Goal: Information Seeking & Learning: Learn about a topic

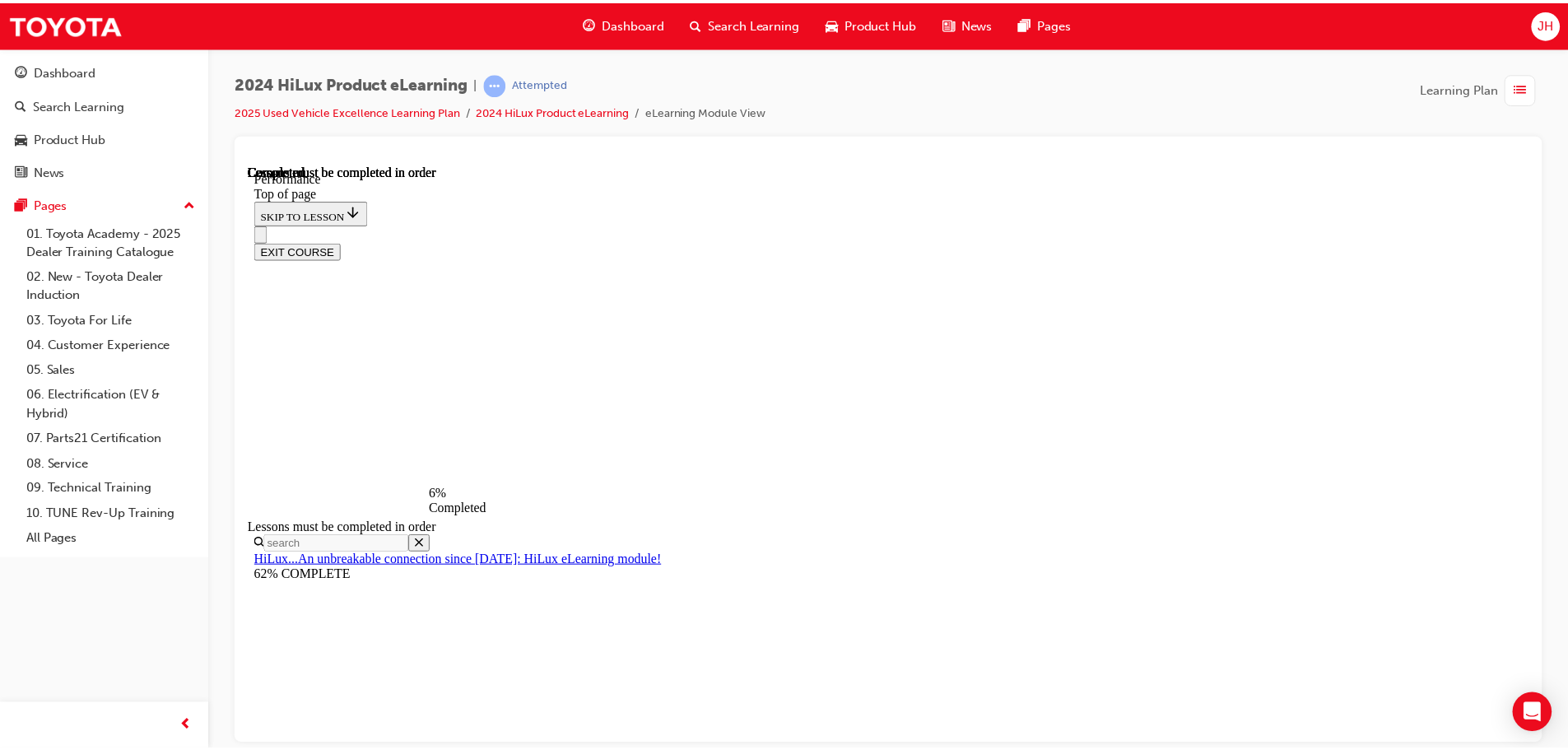
scroll to position [912, 0]
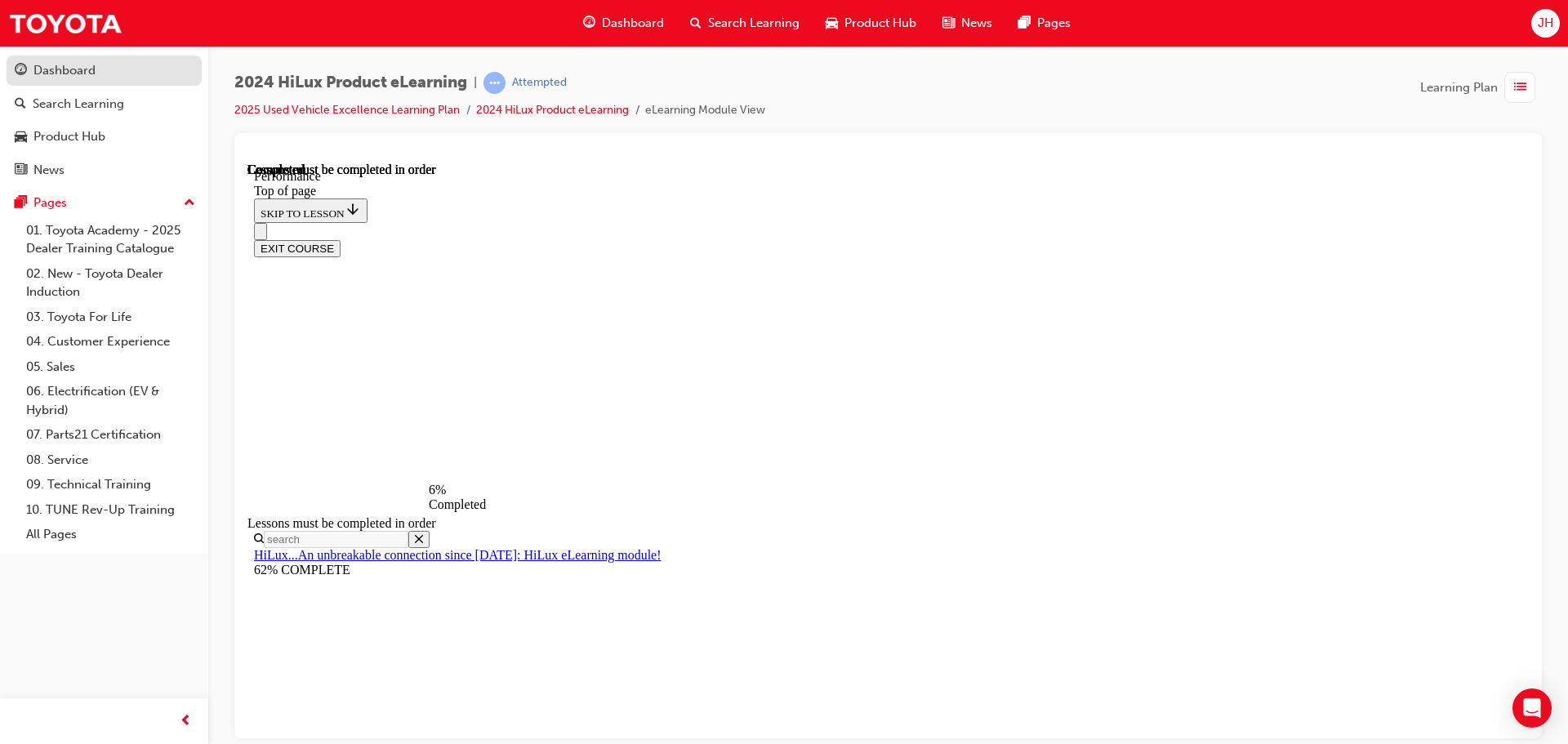
click at [100, 66] on div "Dashboard" at bounding box center [105, 70] width 179 height 20
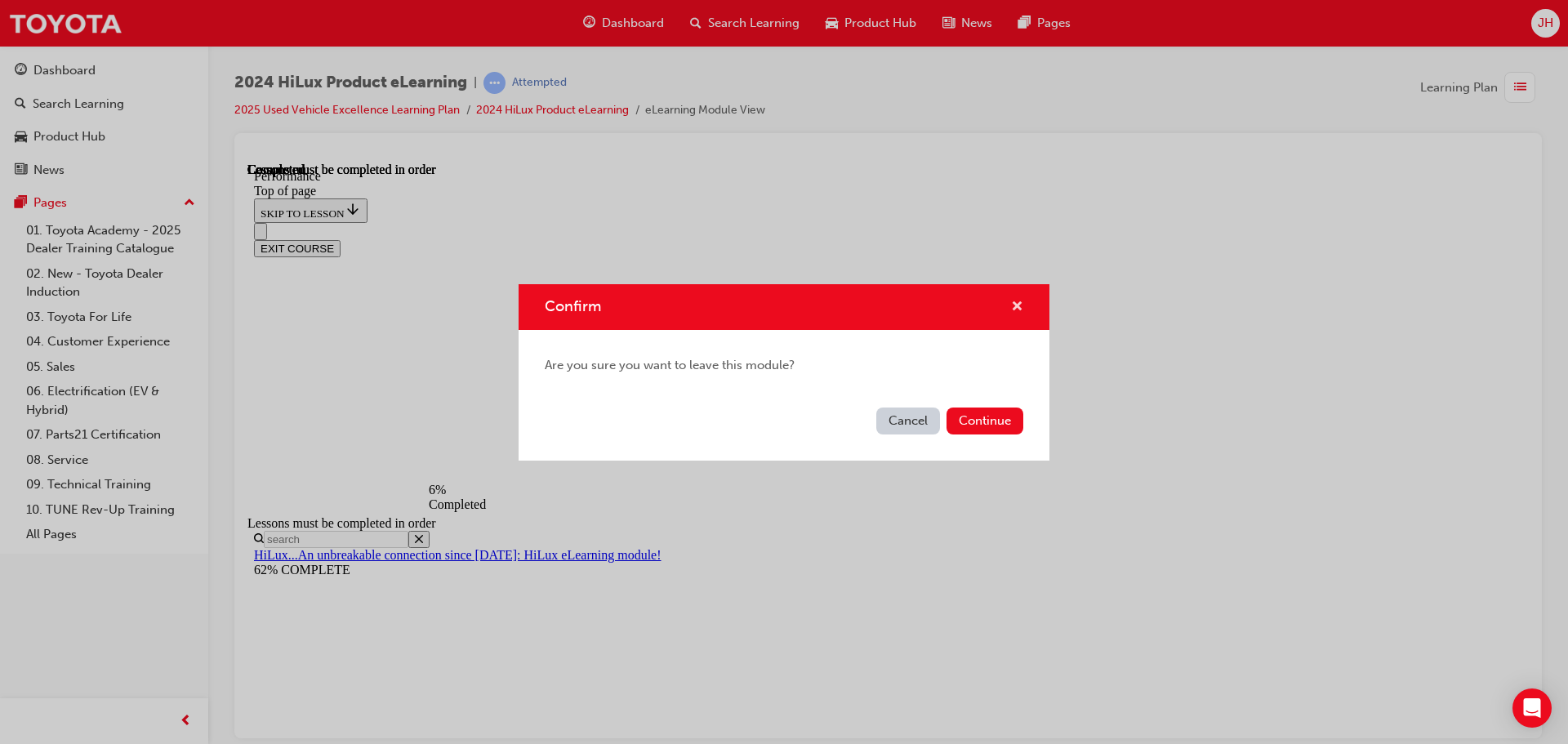
drag, startPoint x: 1013, startPoint y: 297, endPoint x: 481, endPoint y: 54, distance: 584.9
click at [1013, 300] on span "cross-icon" at bounding box center [1017, 308] width 13 height 15
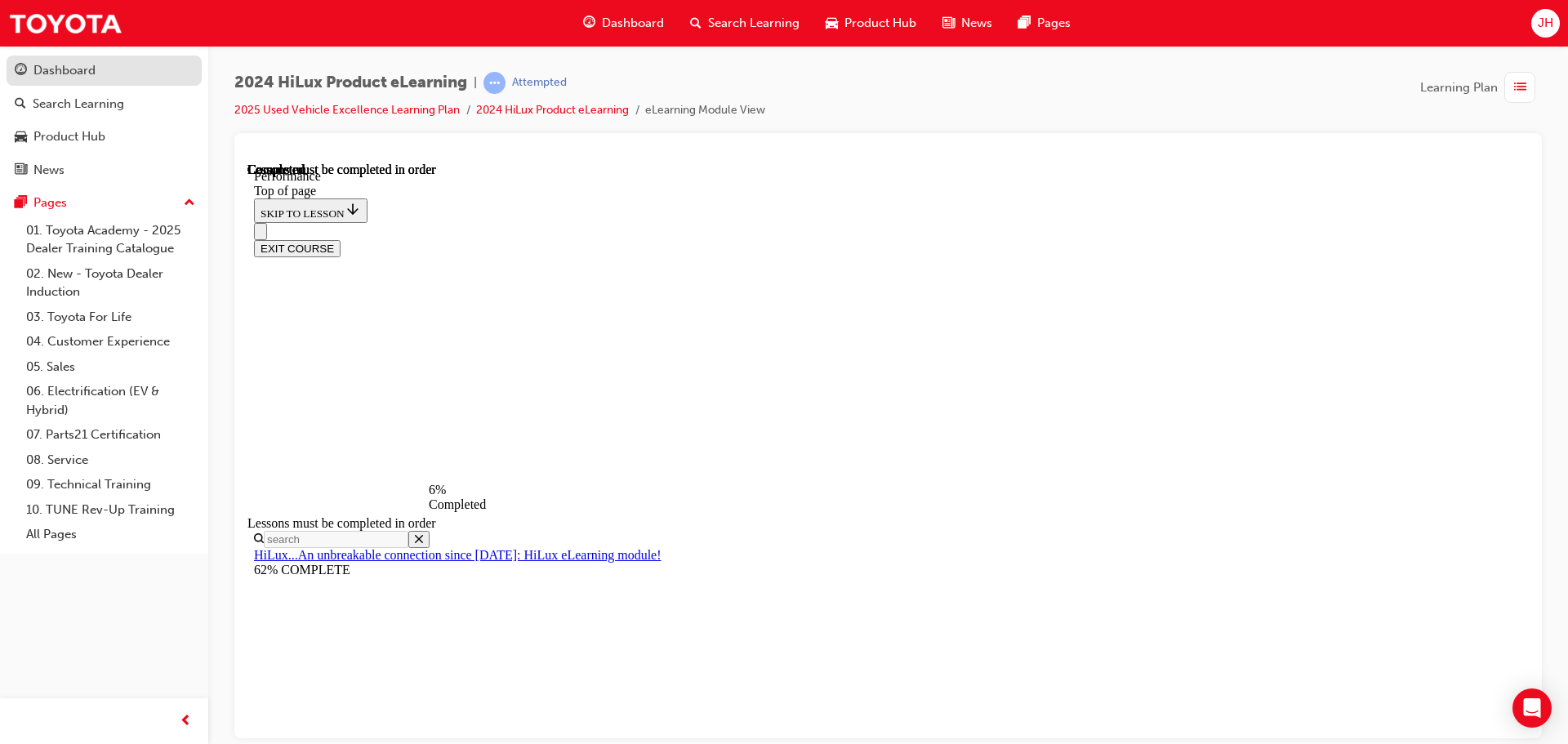
click at [33, 63] on div "Dashboard" at bounding box center [105, 70] width 179 height 20
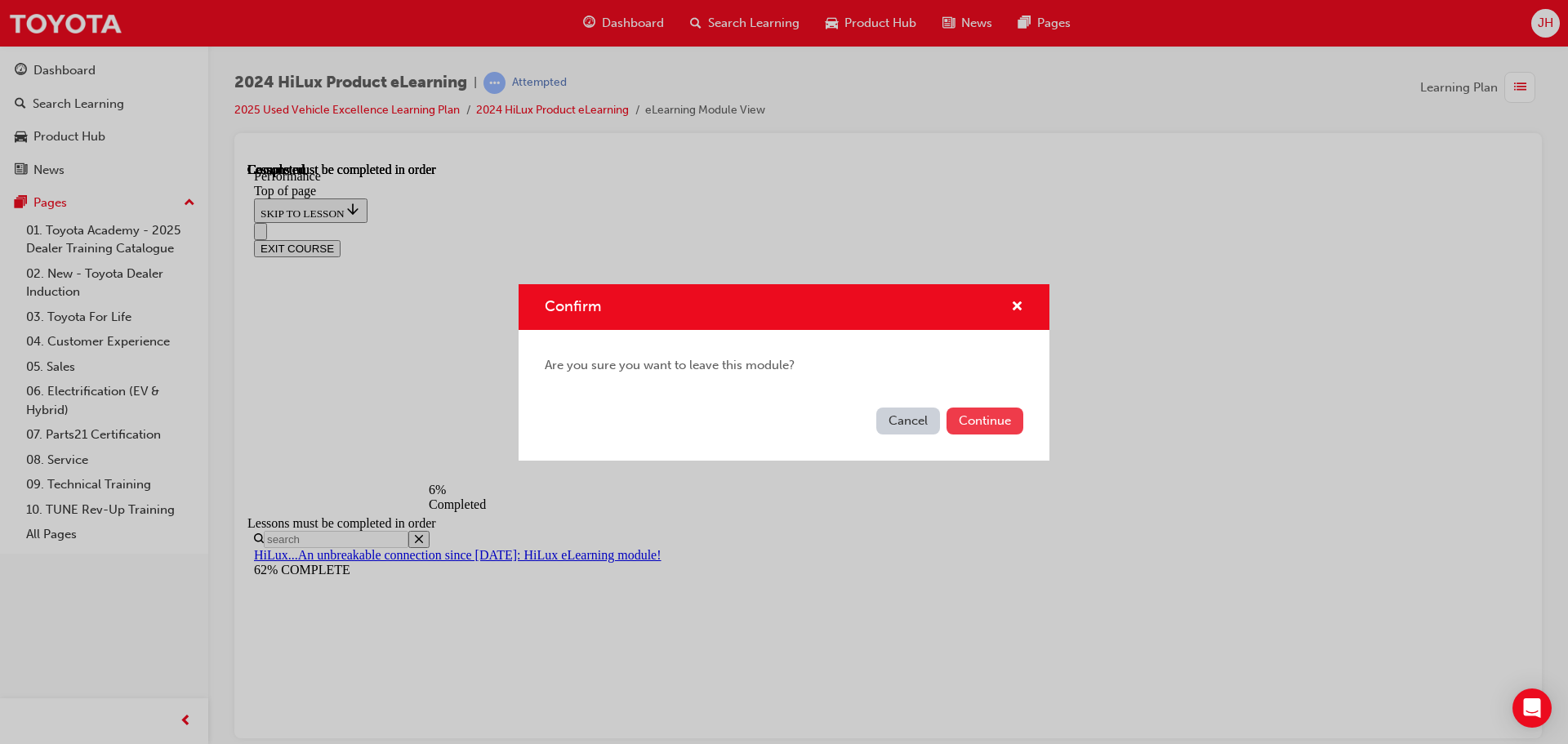
click at [1006, 412] on button "Continue" at bounding box center [985, 421] width 77 height 27
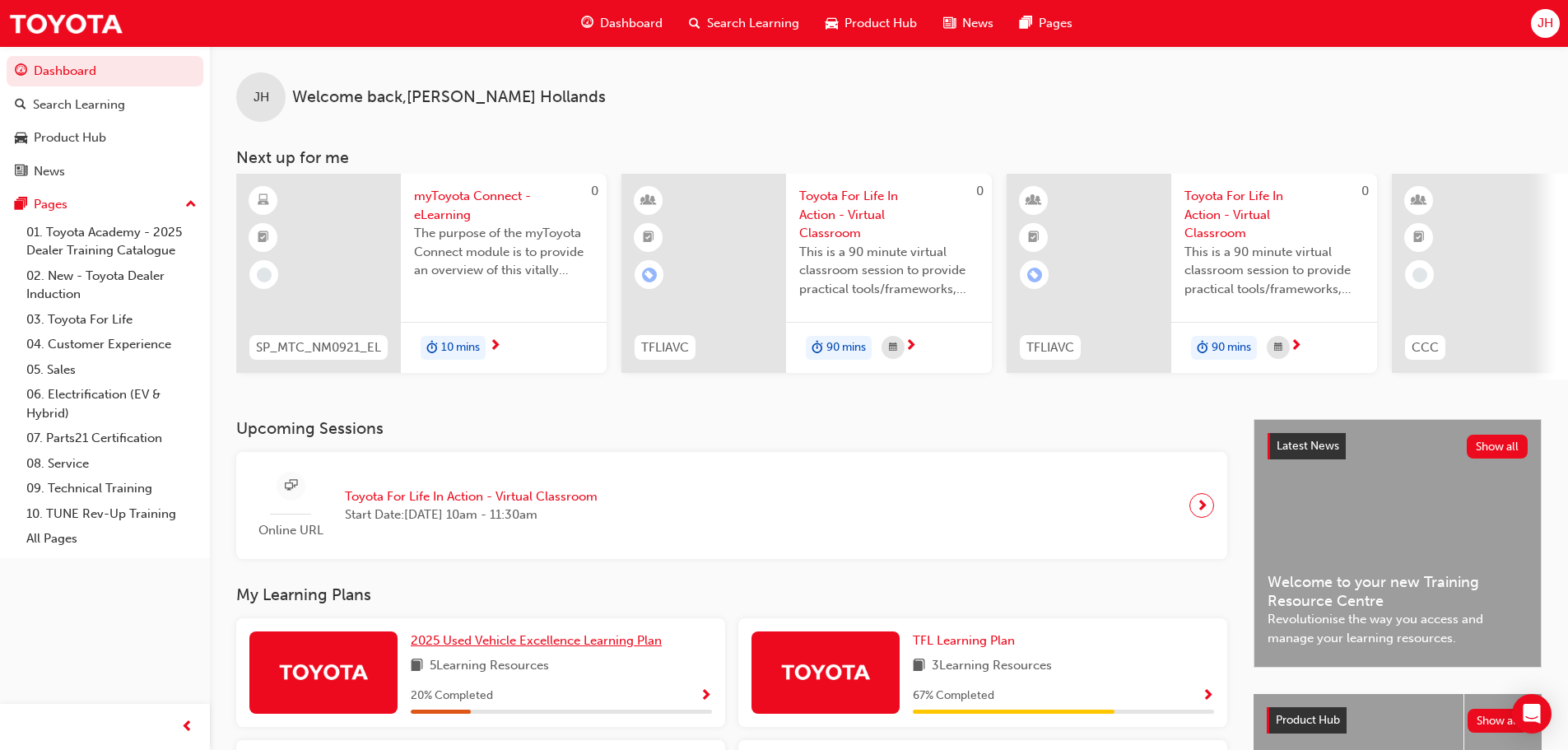
click at [593, 648] on span "2025 Used Vehicle Excellence Learning Plan" at bounding box center [536, 640] width 251 height 15
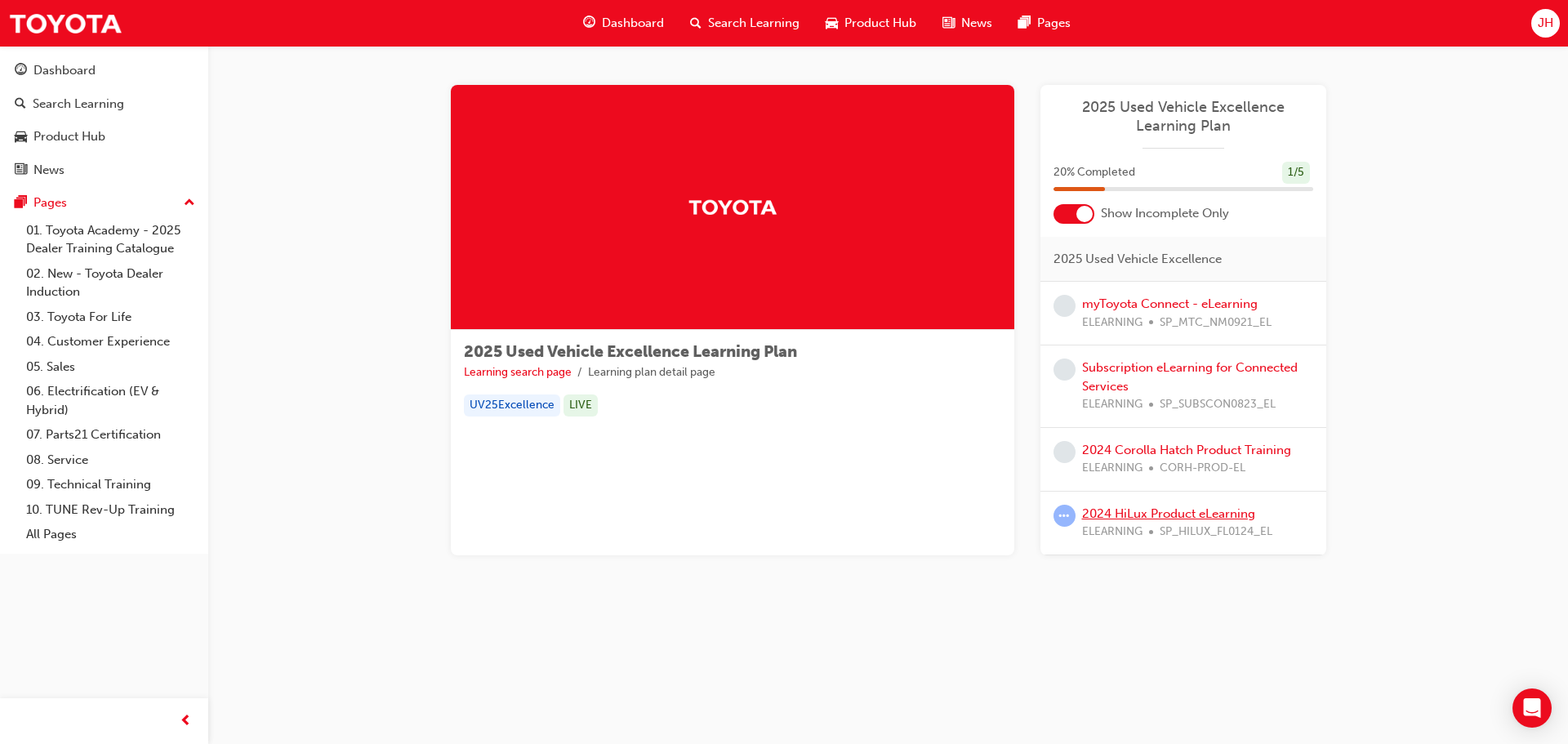
click at [1221, 515] on link "2024 HiLux Product eLearning" at bounding box center [1169, 514] width 173 height 15
